Goal: Task Accomplishment & Management: Use online tool/utility

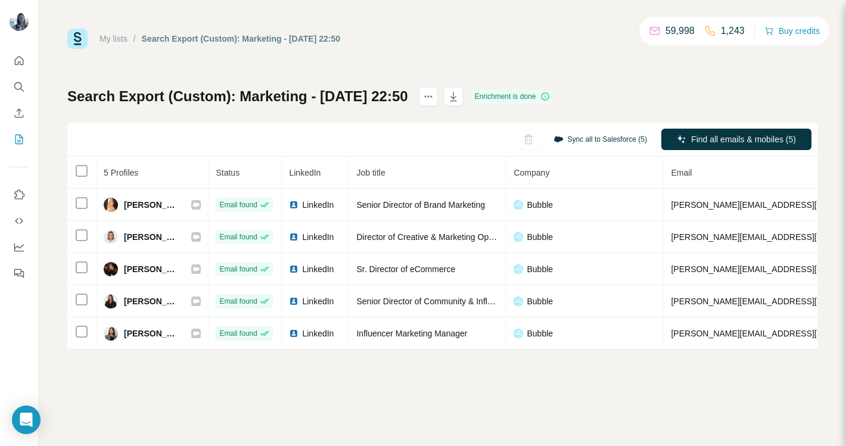
click at [575, 142] on button "Sync all to Salesforce (5)" at bounding box center [600, 139] width 110 height 18
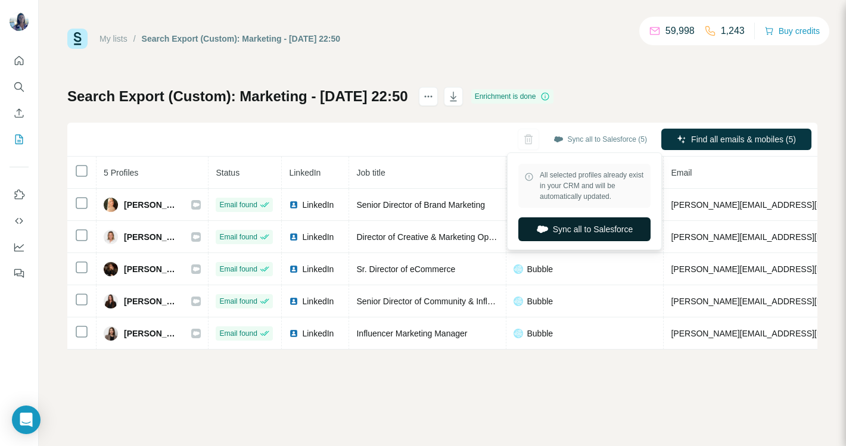
click at [586, 232] on button "Sync all to Salesforce" at bounding box center [584, 229] width 132 height 24
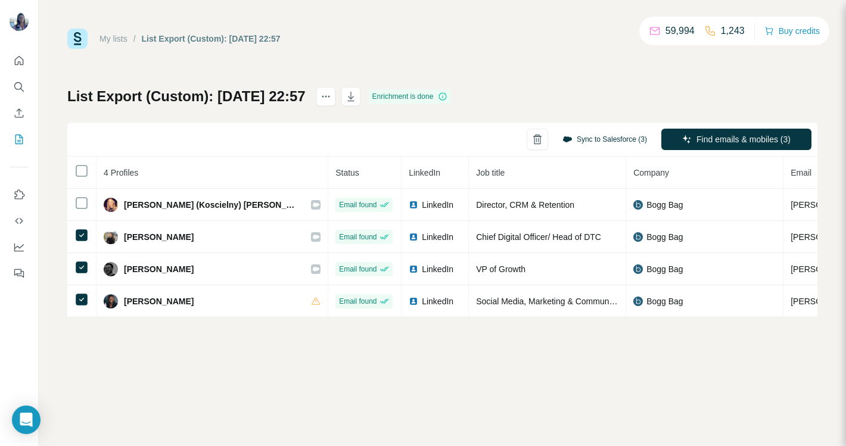
click at [580, 142] on button "Sync to Salesforce (3)" at bounding box center [604, 139] width 101 height 18
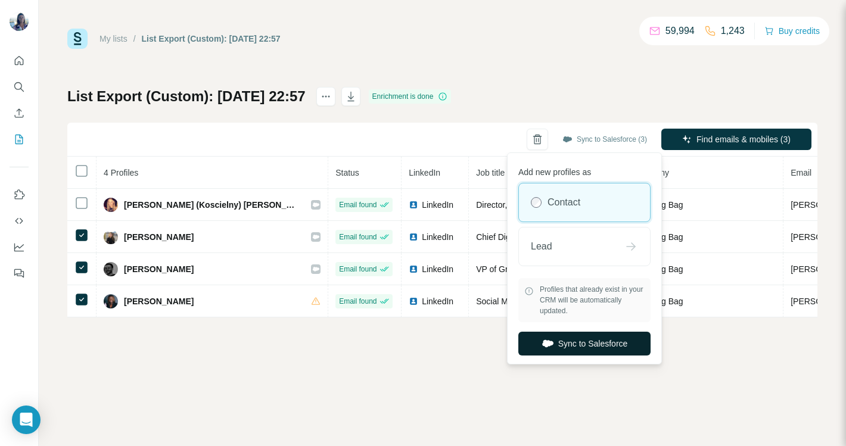
click at [556, 343] on button "Sync to Salesforce" at bounding box center [584, 344] width 132 height 24
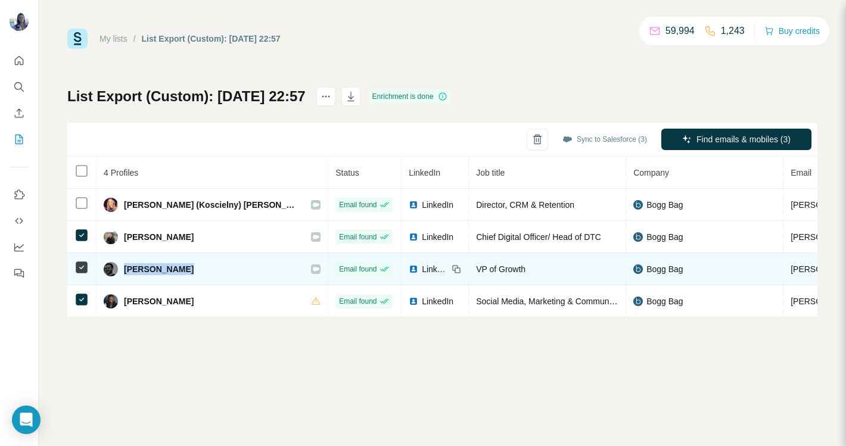
drag, startPoint x: 188, startPoint y: 271, endPoint x: 124, endPoint y: 270, distance: 63.7
click at [124, 270] on div "Kevin McHenry" at bounding box center [212, 269] width 217 height 14
copy span "Kevin McHenry"
